Goal: Find specific page/section: Find specific page/section

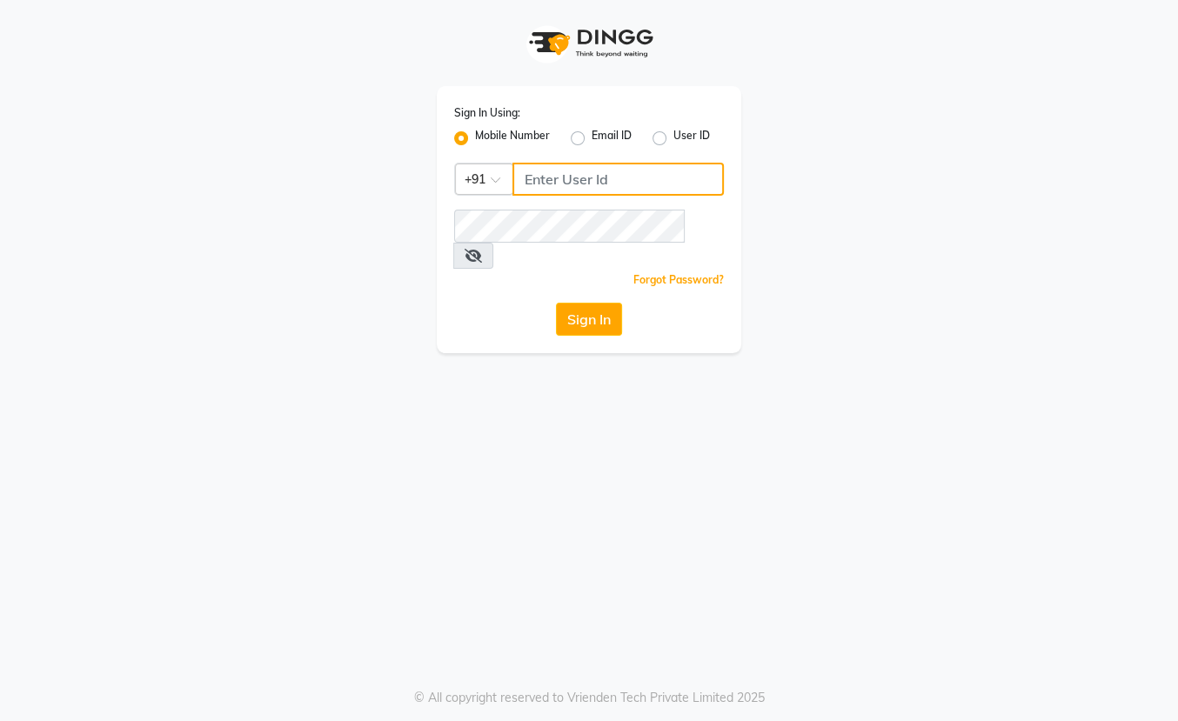
click at [543, 181] on input "Username" at bounding box center [618, 179] width 211 height 33
type input "8861636826"
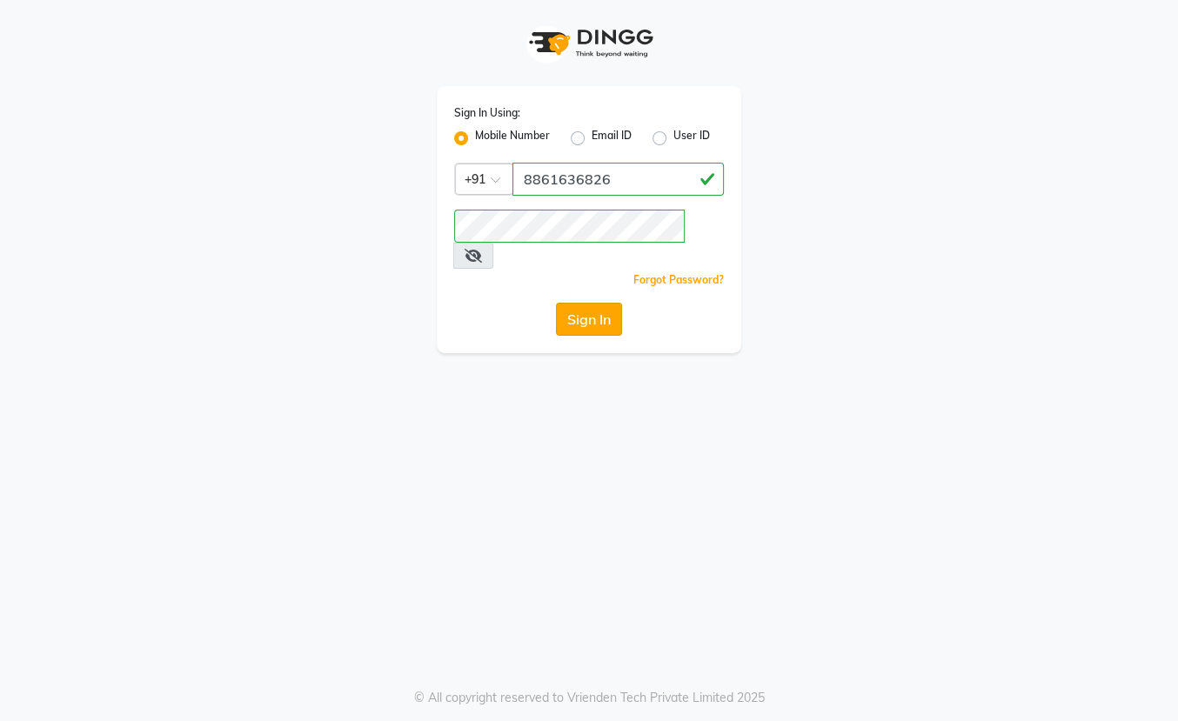
click at [585, 303] on button "Sign In" at bounding box center [589, 319] width 66 height 33
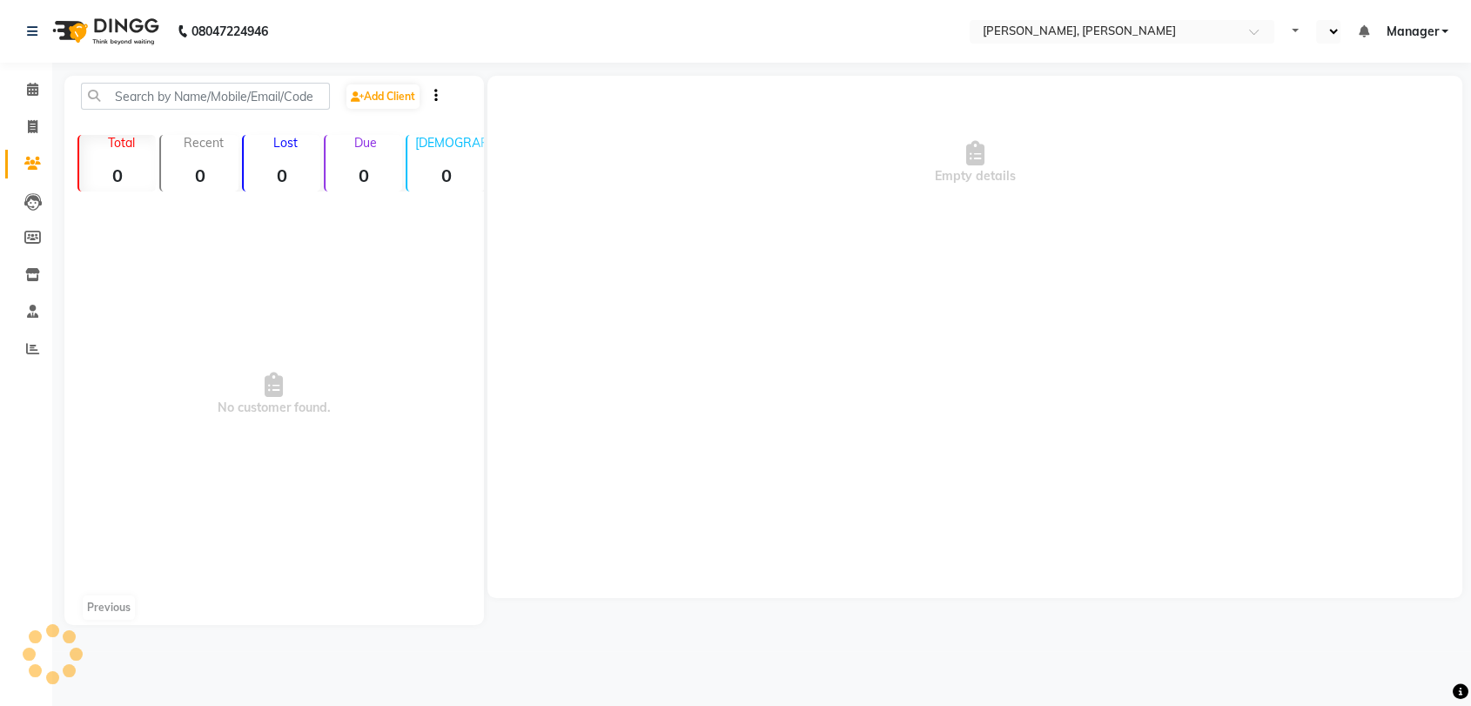
select select "en"
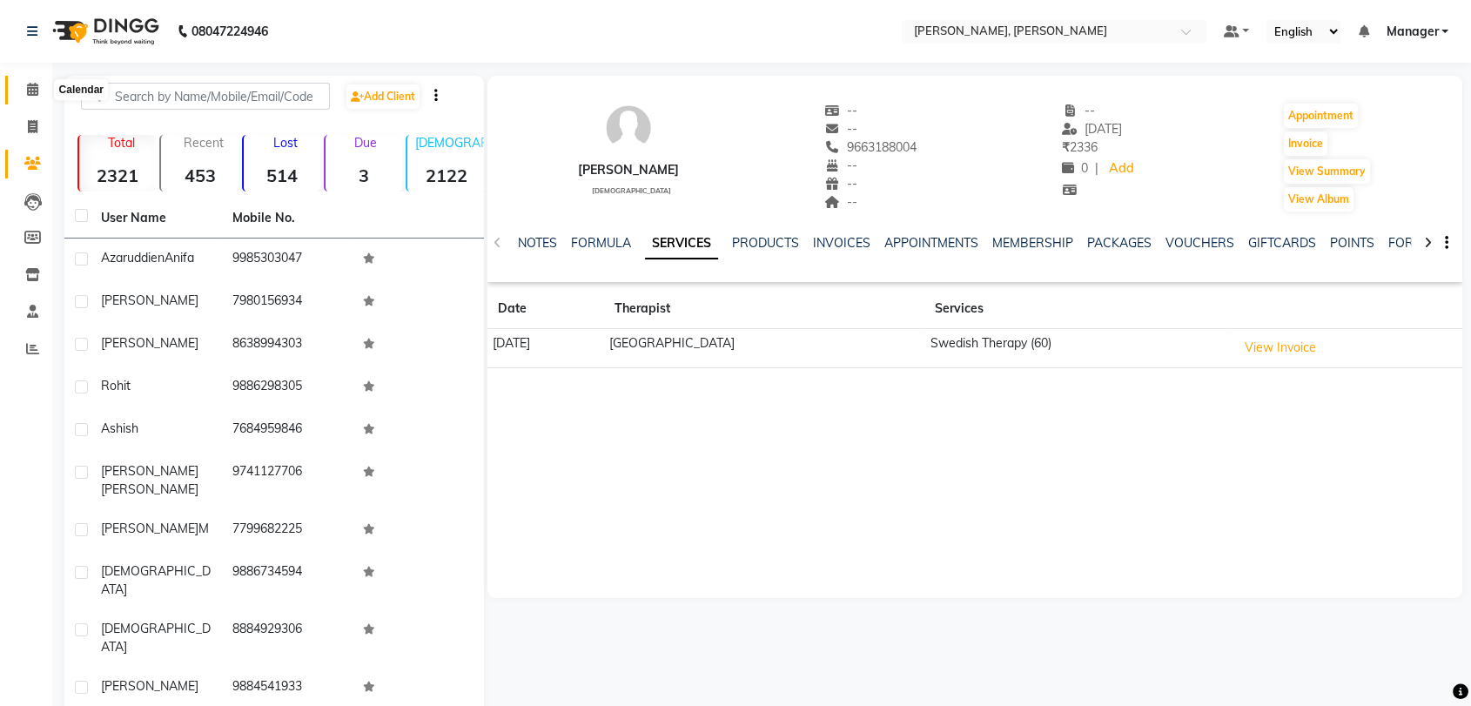
click at [31, 85] on icon at bounding box center [32, 89] width 11 height 13
